Goal: Task Accomplishment & Management: Manage account settings

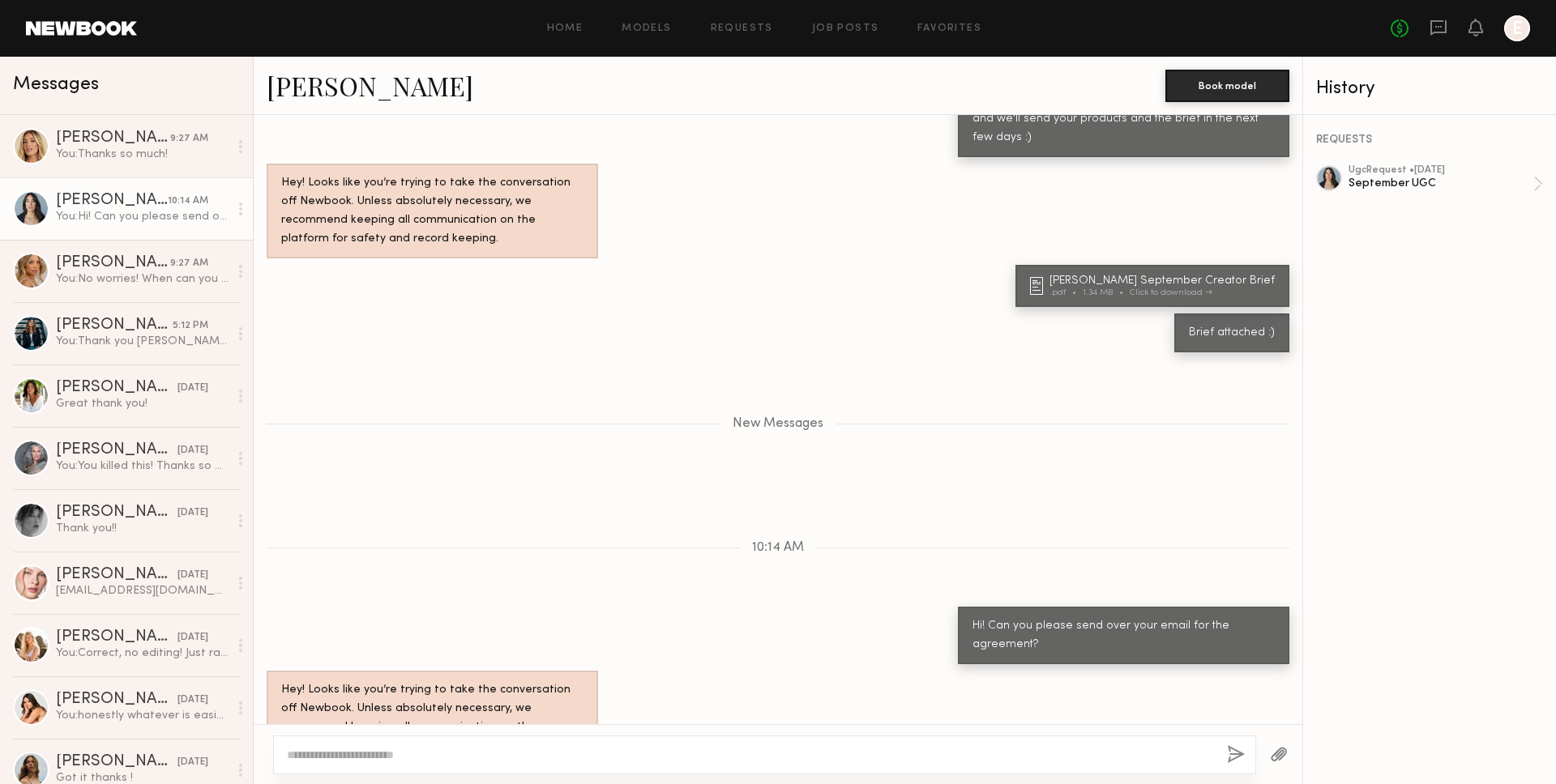
scroll to position [1493, 0]
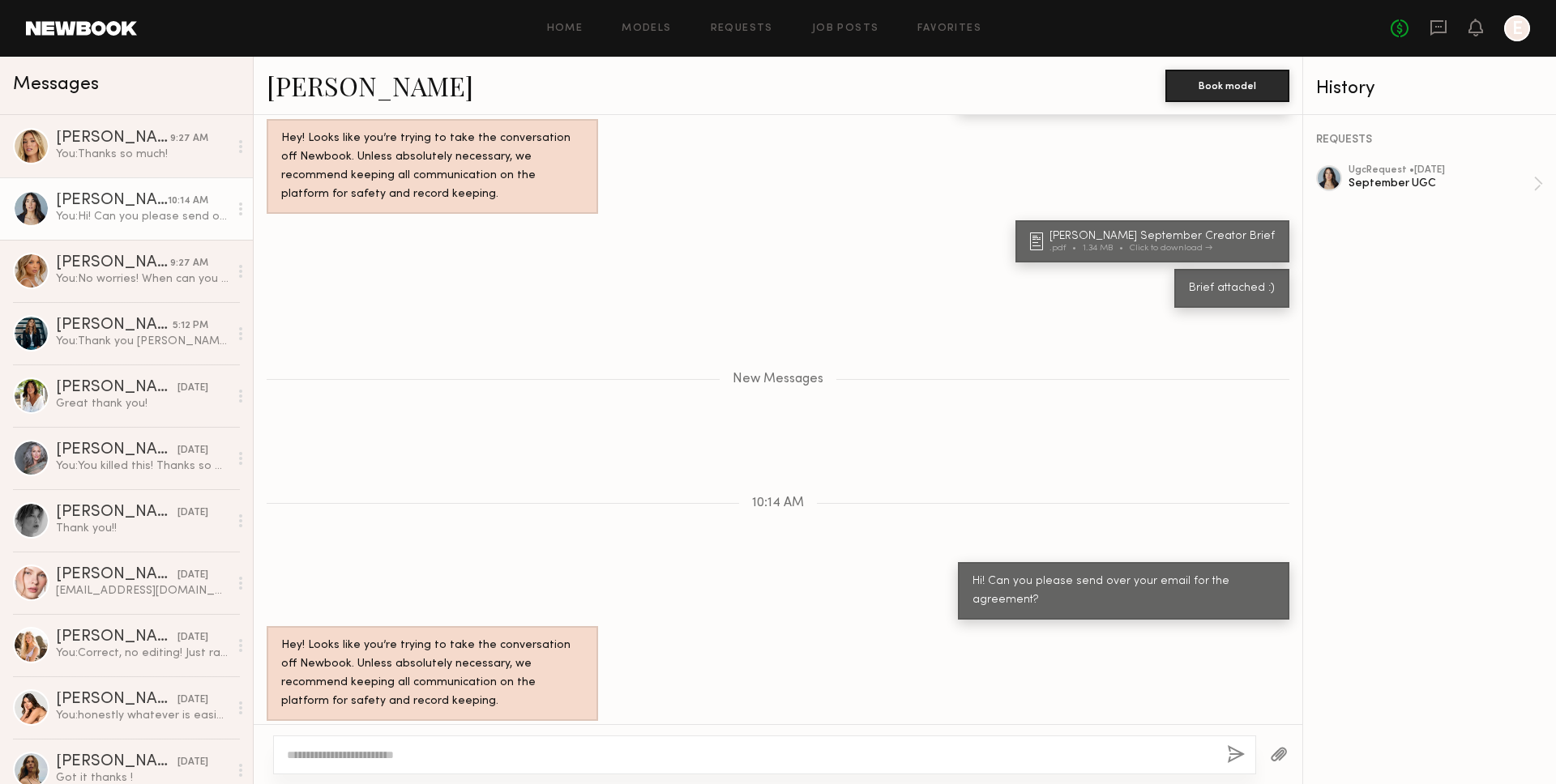
drag, startPoint x: 281, startPoint y: 692, endPoint x: 415, endPoint y: 685, distance: 134.2
click at [415, 728] on div "[EMAIL_ADDRESS][DOMAIN_NAME]" at bounding box center [379, 747] width 223 height 39
copy div "[EMAIL_ADDRESS][DOMAIN_NAME]"
click at [572, 744] on div at bounding box center [765, 755] width 983 height 39
click at [575, 752] on textarea at bounding box center [751, 755] width 927 height 17
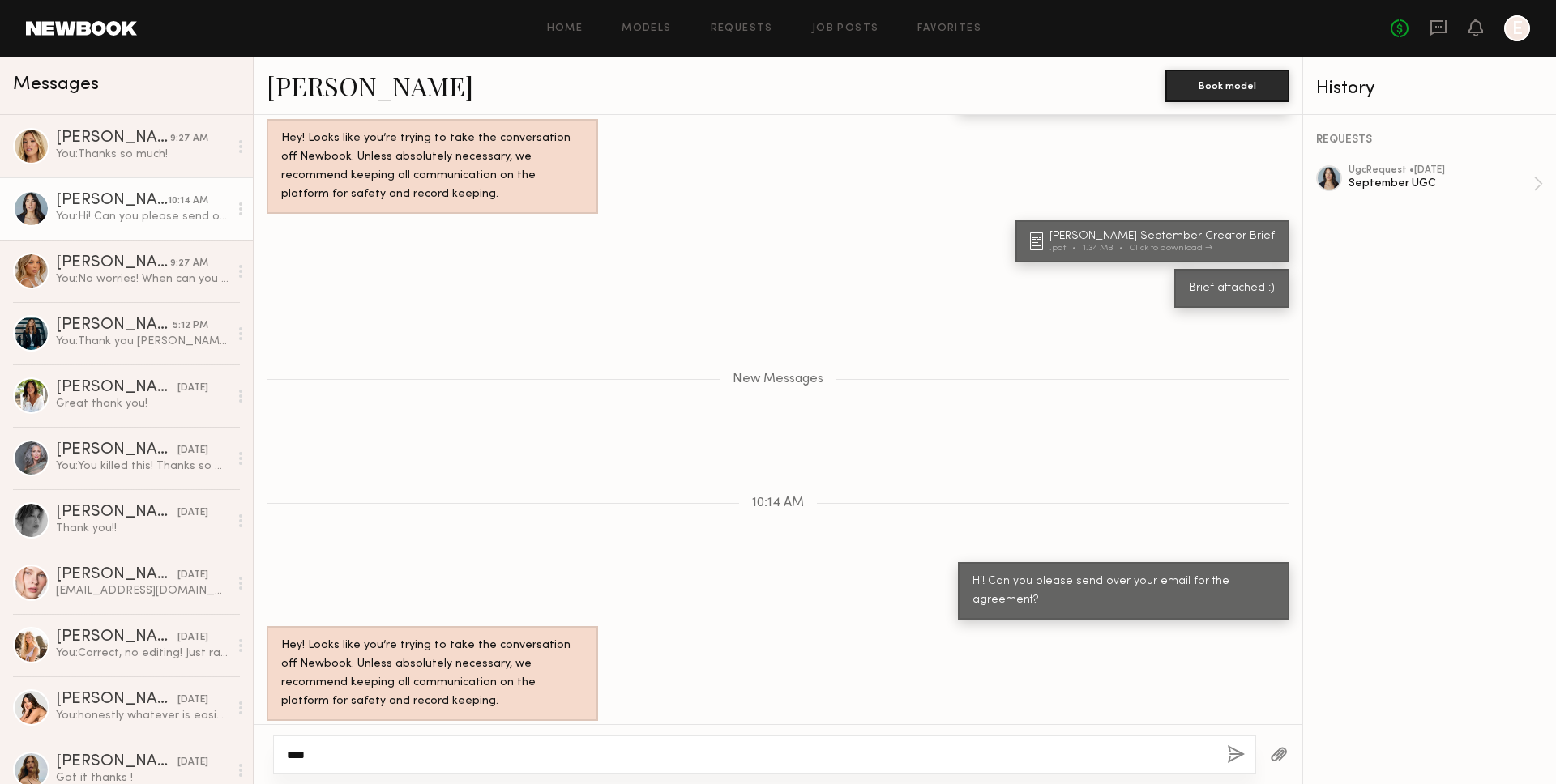
type textarea "****"
click at [1225, 745] on div "****" at bounding box center [765, 755] width 983 height 39
click at [1237, 752] on button "button" at bounding box center [1235, 755] width 18 height 20
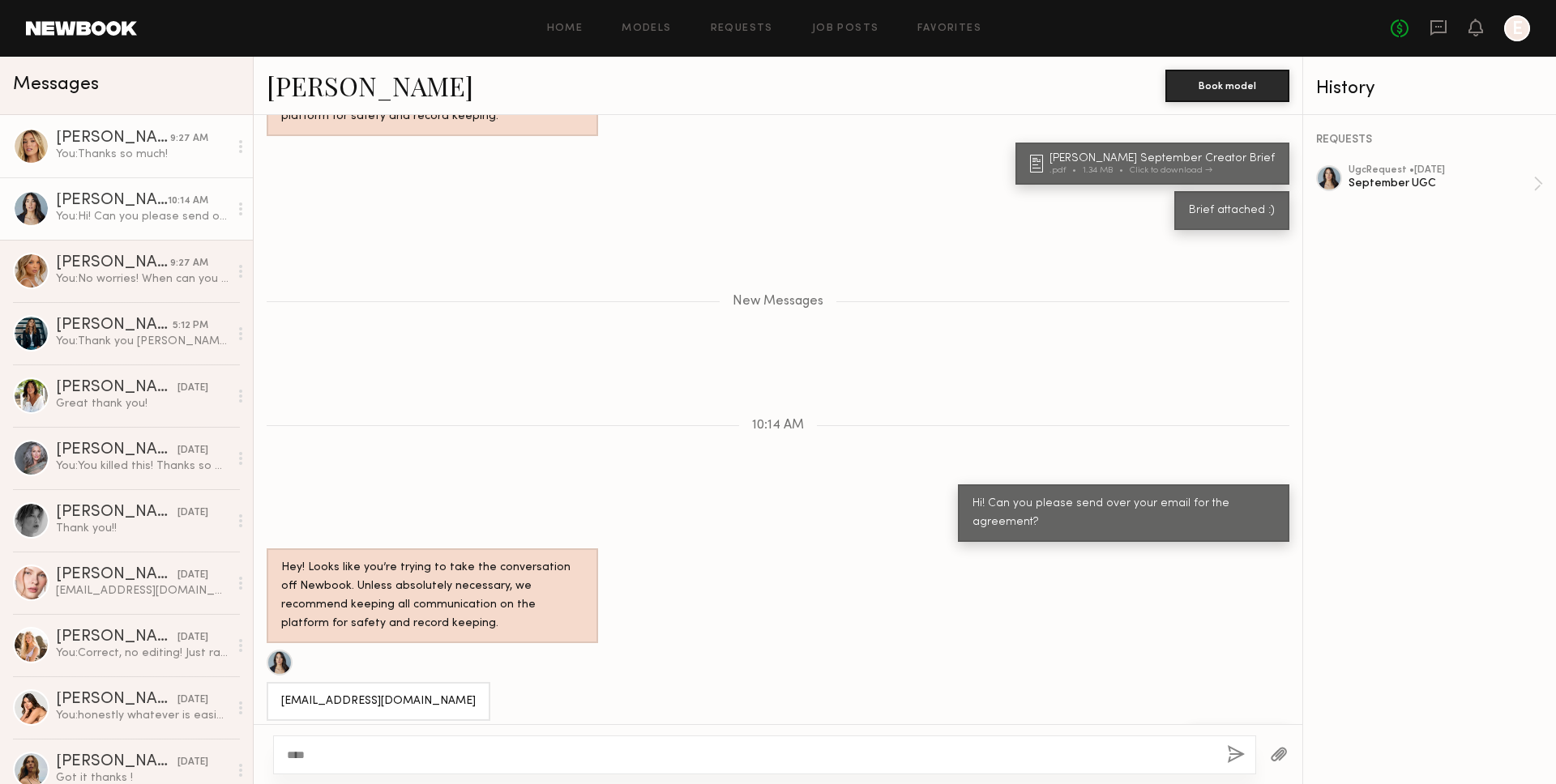
click at [136, 162] on link "[PERSON_NAME] 9:27 AM You: Thanks so much!" at bounding box center [127, 147] width 253 height 63
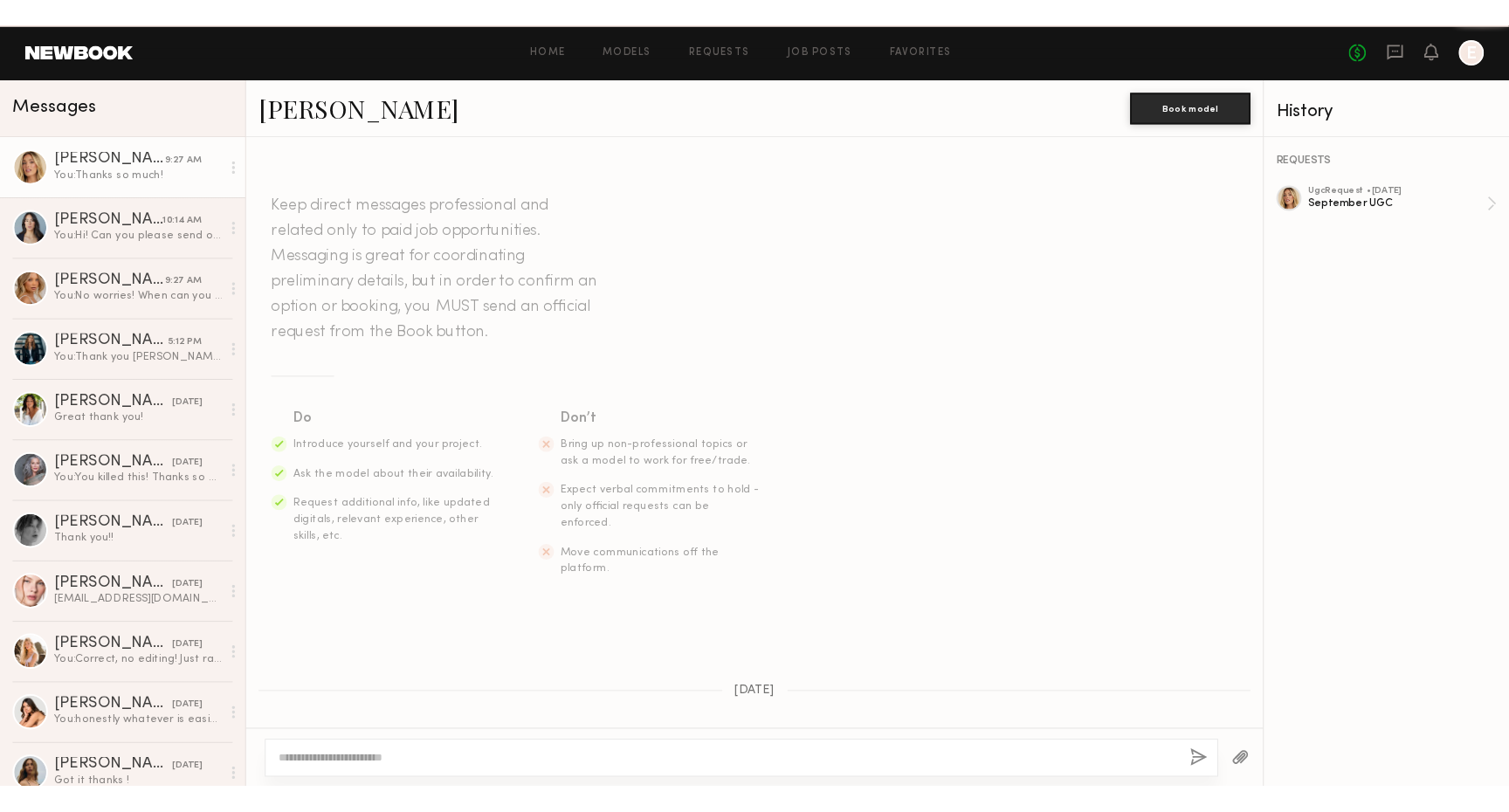
scroll to position [1762, 0]
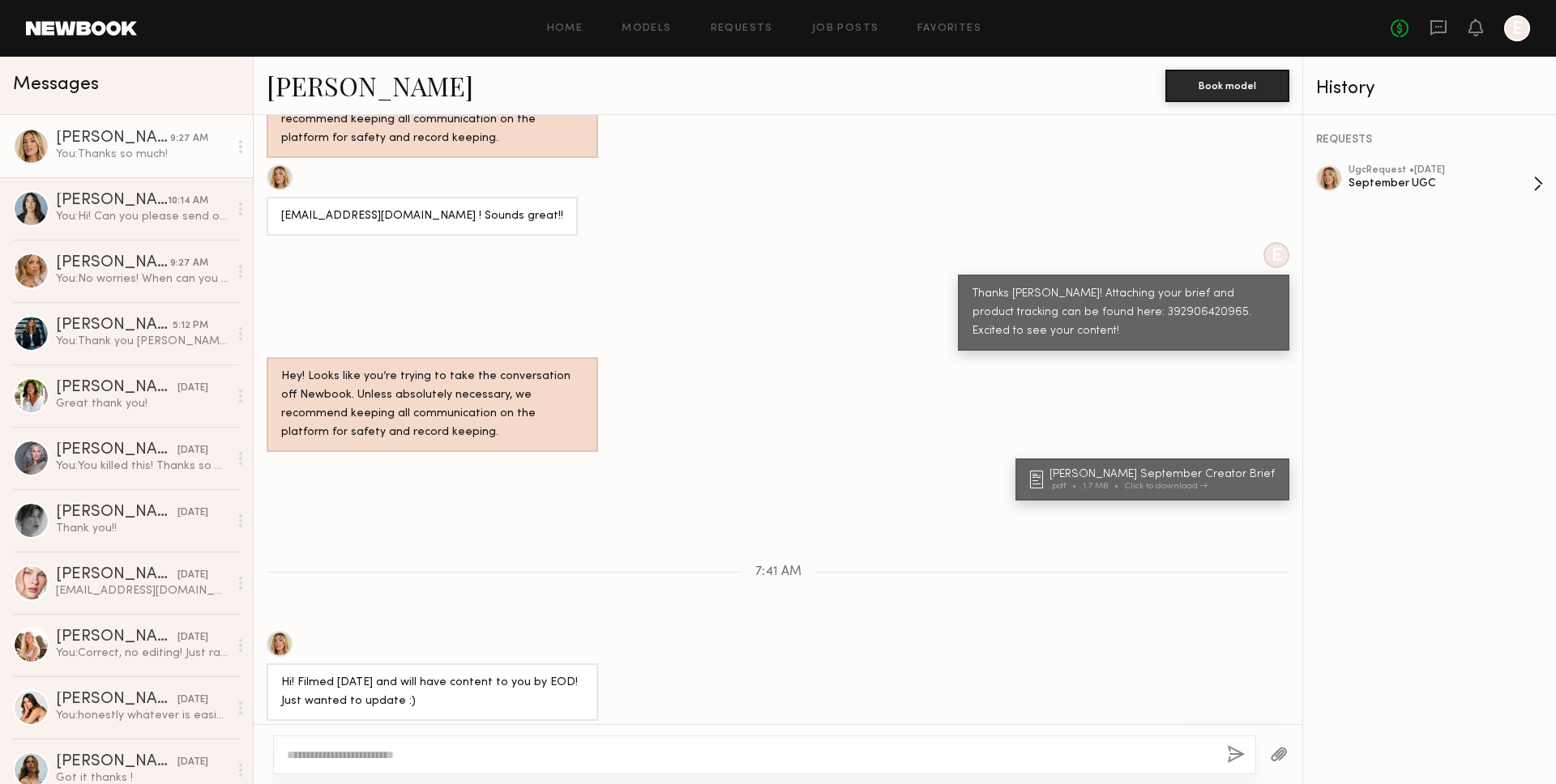
click at [1514, 181] on div "September UGC" at bounding box center [1441, 183] width 185 height 16
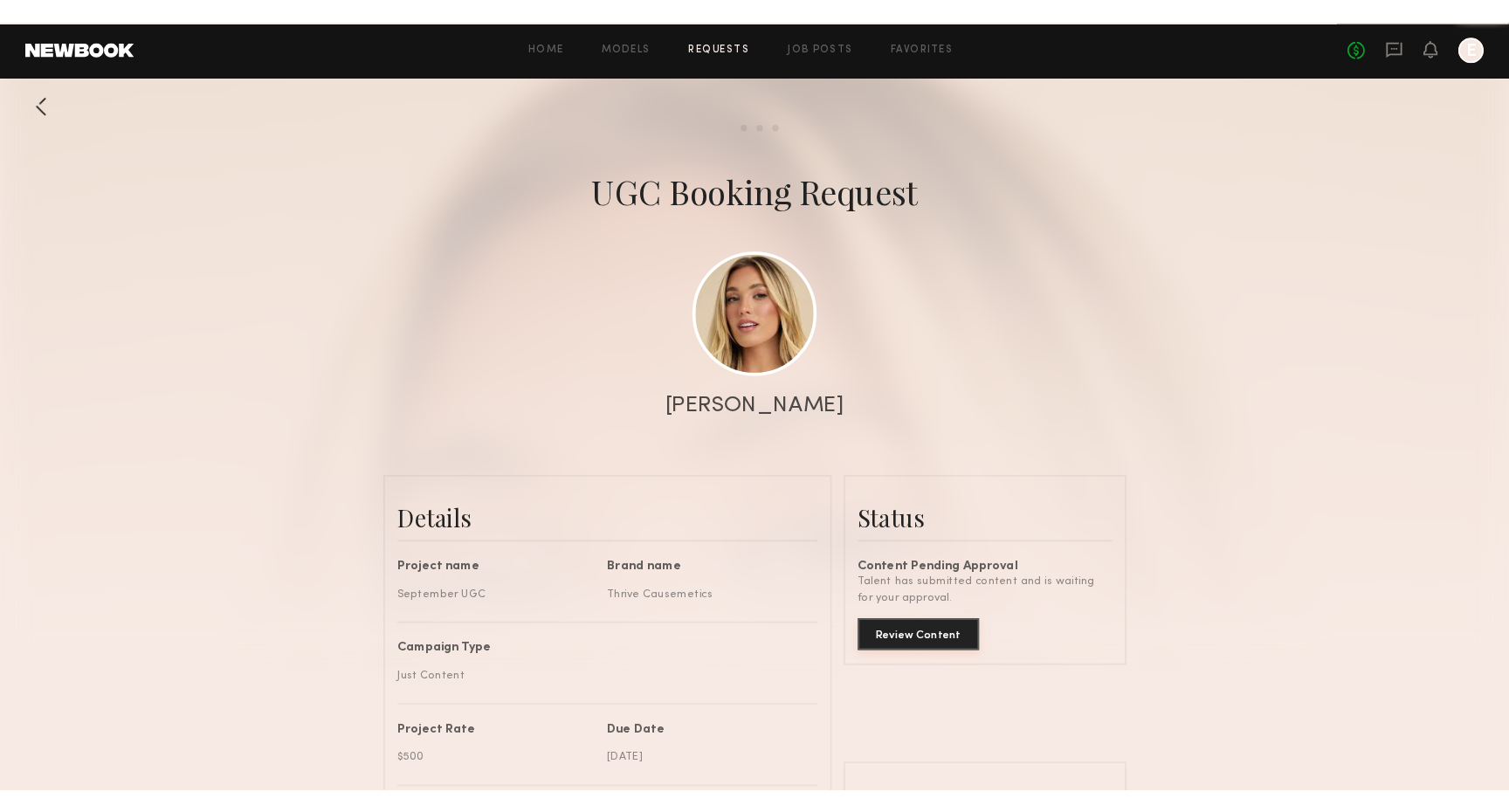
scroll to position [1464, 0]
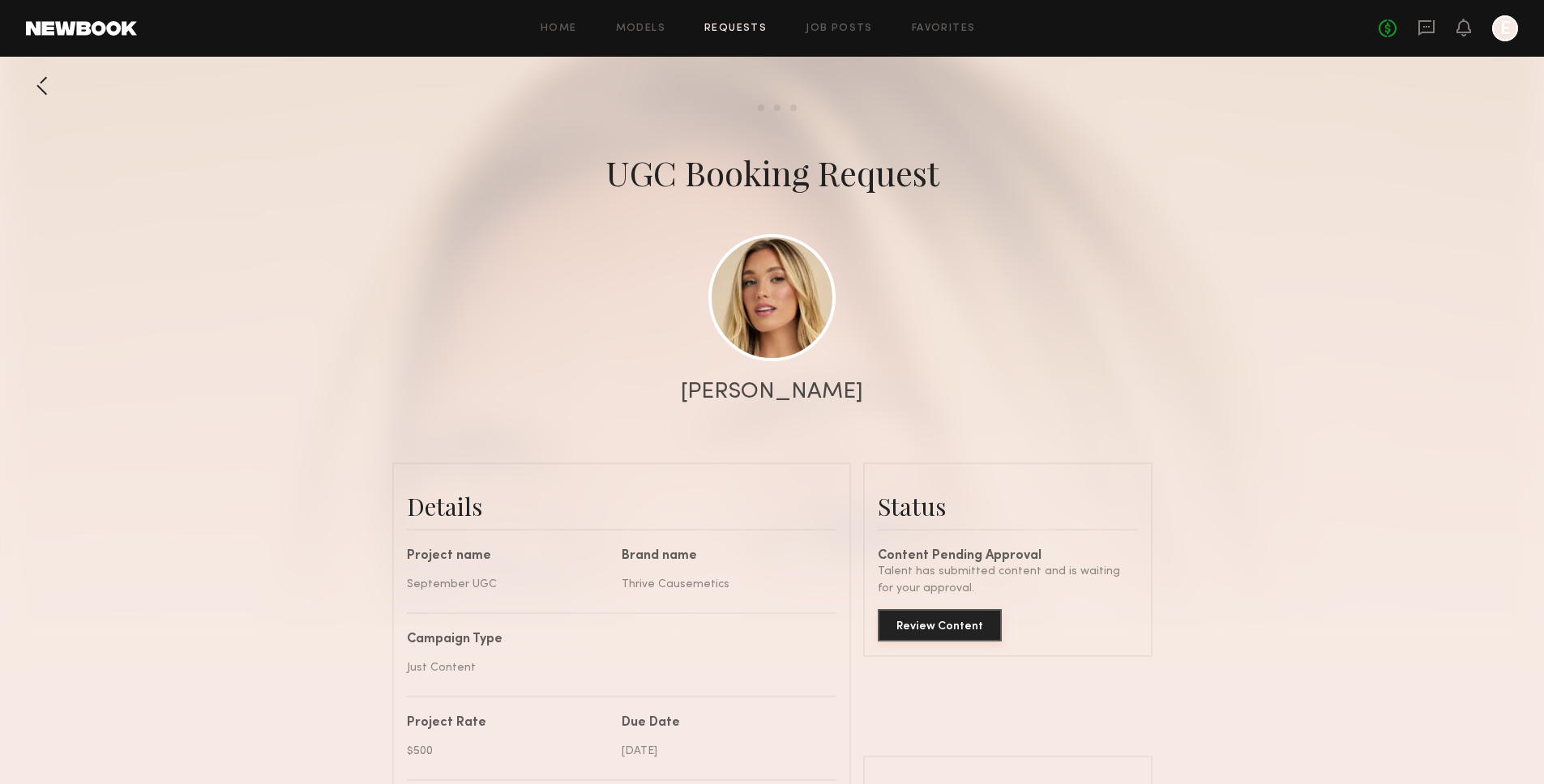
click at [977, 625] on button "Review Content" at bounding box center [940, 625] width 124 height 32
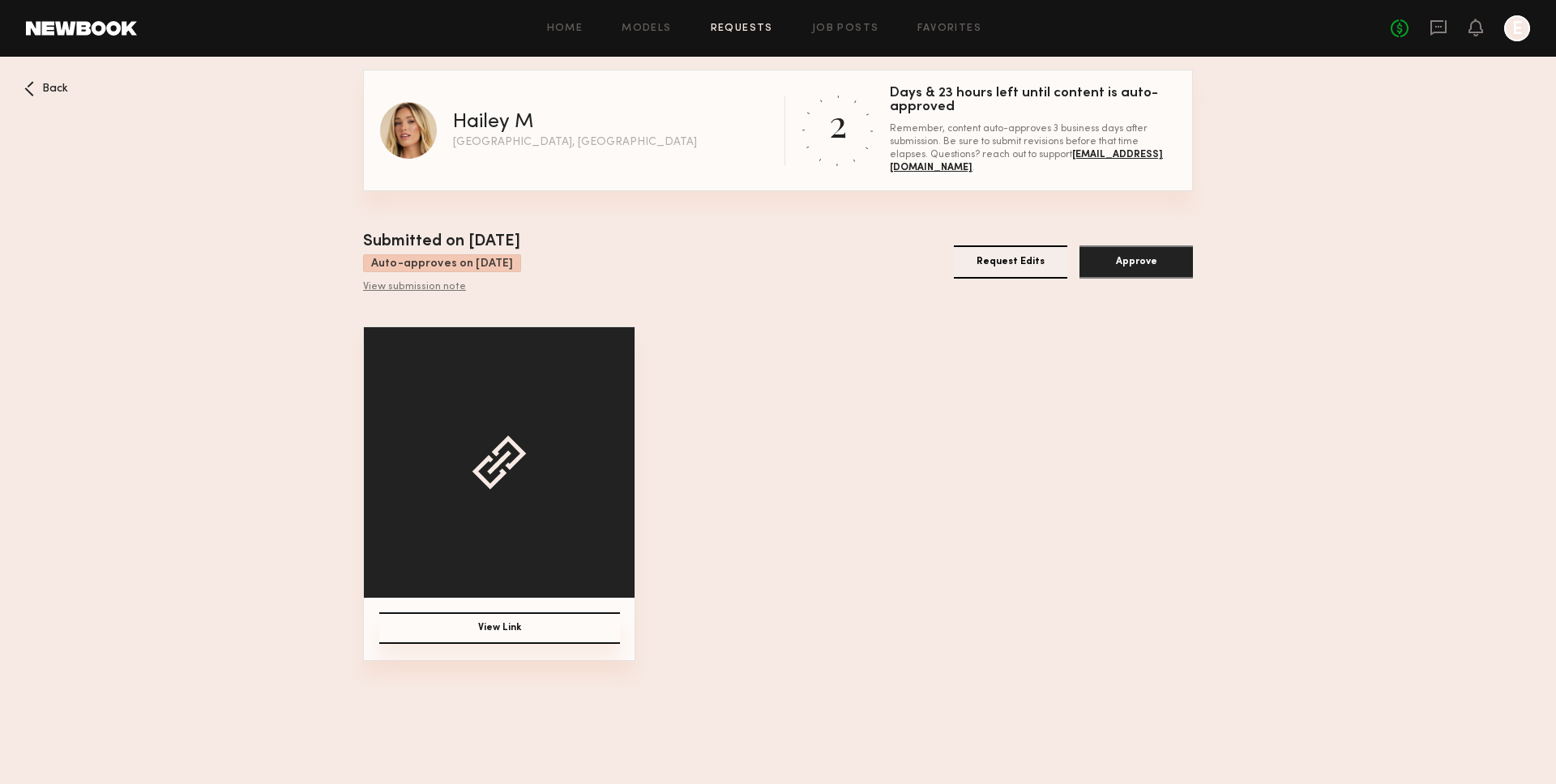
click at [525, 629] on button "View Link" at bounding box center [500, 628] width 241 height 31
